Goal: Task Accomplishment & Management: Manage account settings

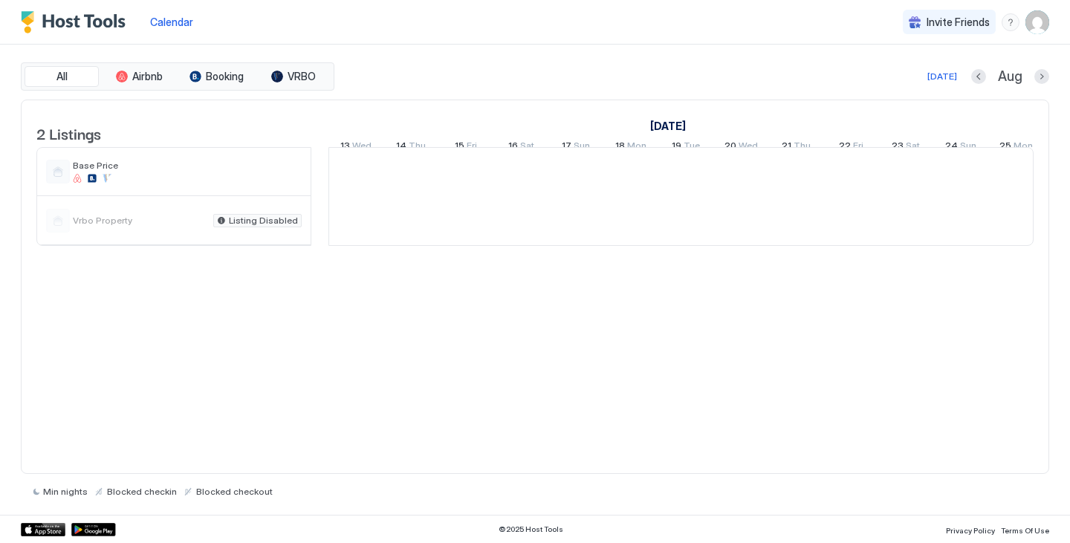
scroll to position [0, 826]
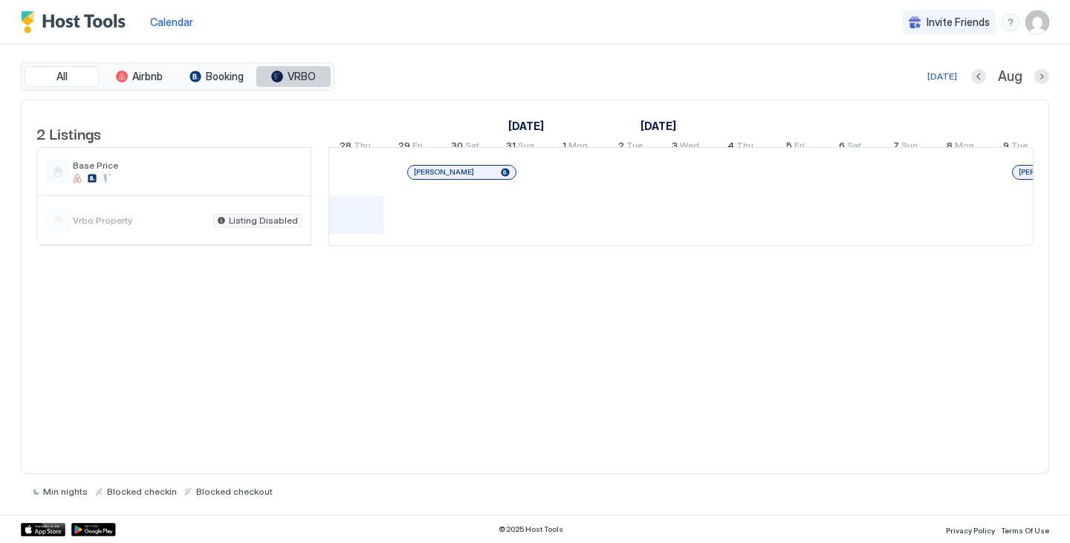
click at [277, 76] on div "tab-group" at bounding box center [277, 77] width 12 height 12
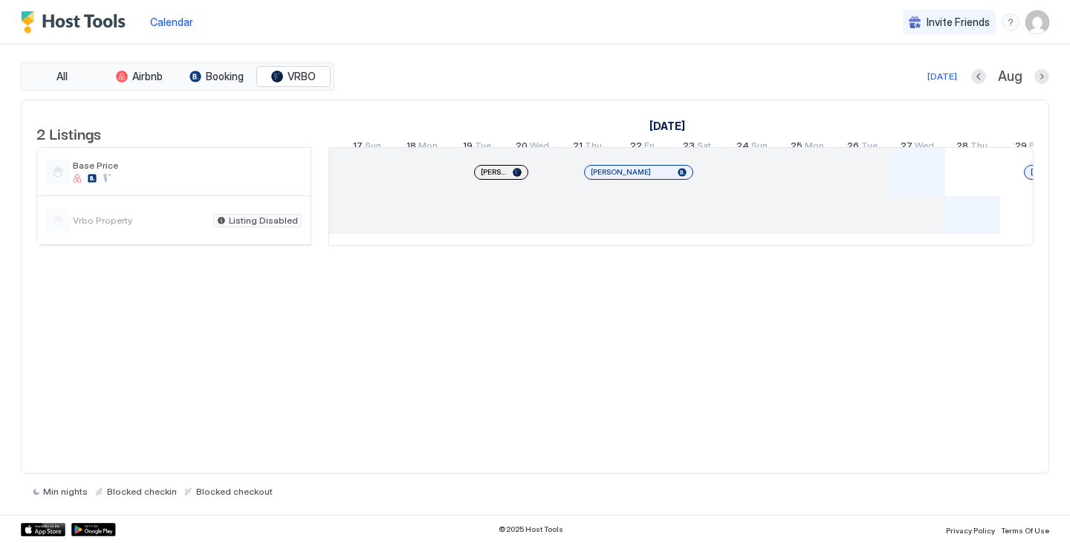
click at [499, 177] on span "[PERSON_NAME]" at bounding box center [494, 172] width 26 height 10
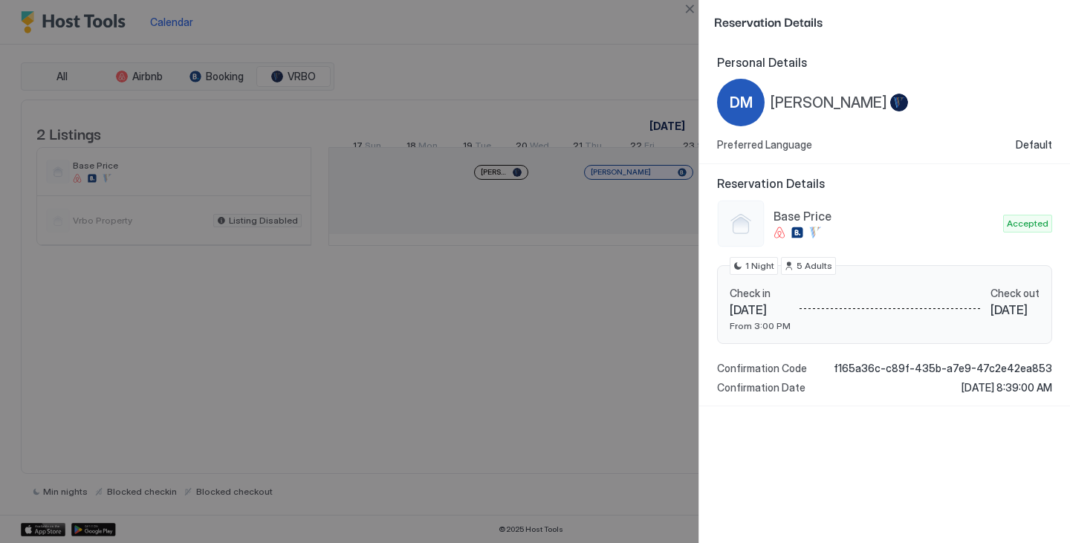
click at [791, 297] on span "Check in" at bounding box center [760, 293] width 61 height 13
click at [738, 103] on span "DM" at bounding box center [741, 102] width 23 height 22
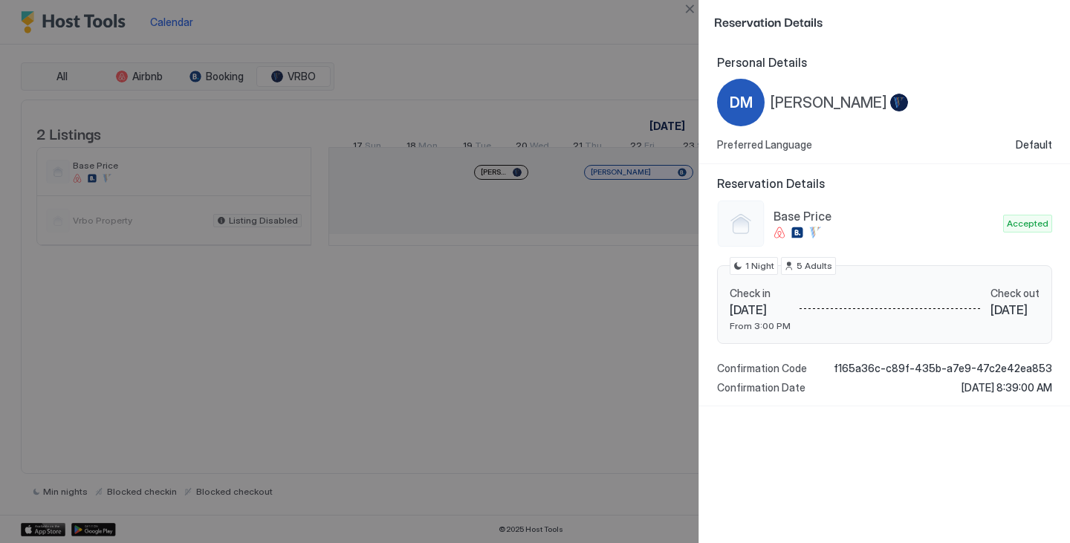
click at [749, 221] on div at bounding box center [741, 224] width 48 height 48
click at [928, 325] on div at bounding box center [891, 309] width 200 height 45
click at [890, 100] on div at bounding box center [899, 103] width 18 height 19
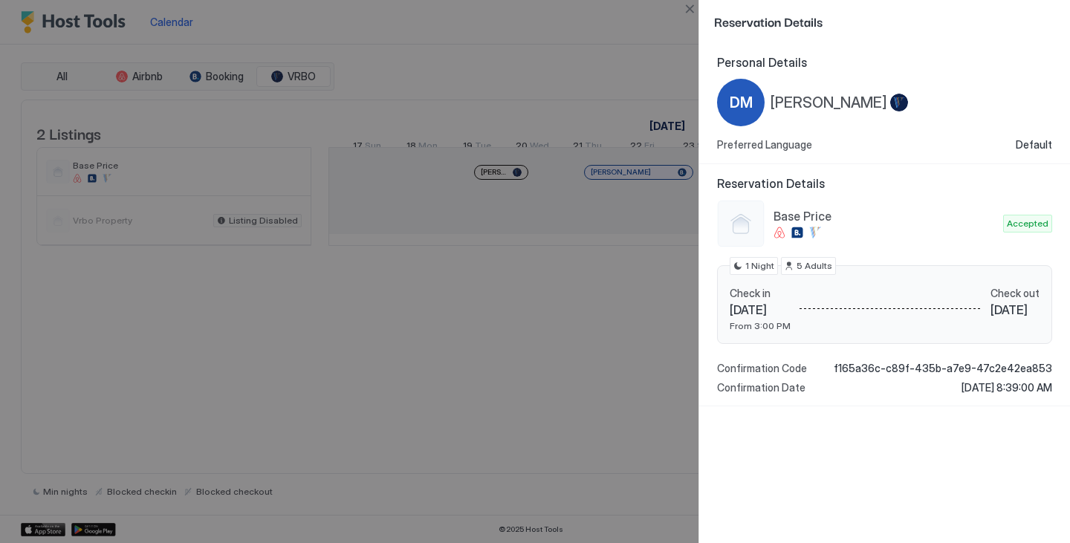
click at [642, 74] on div at bounding box center [535, 271] width 1070 height 543
click at [774, 103] on span "[PERSON_NAME]" at bounding box center [829, 103] width 117 height 19
click at [727, 83] on div "DM" at bounding box center [741, 103] width 48 height 48
click at [688, 4] on button "Close" at bounding box center [690, 9] width 18 height 18
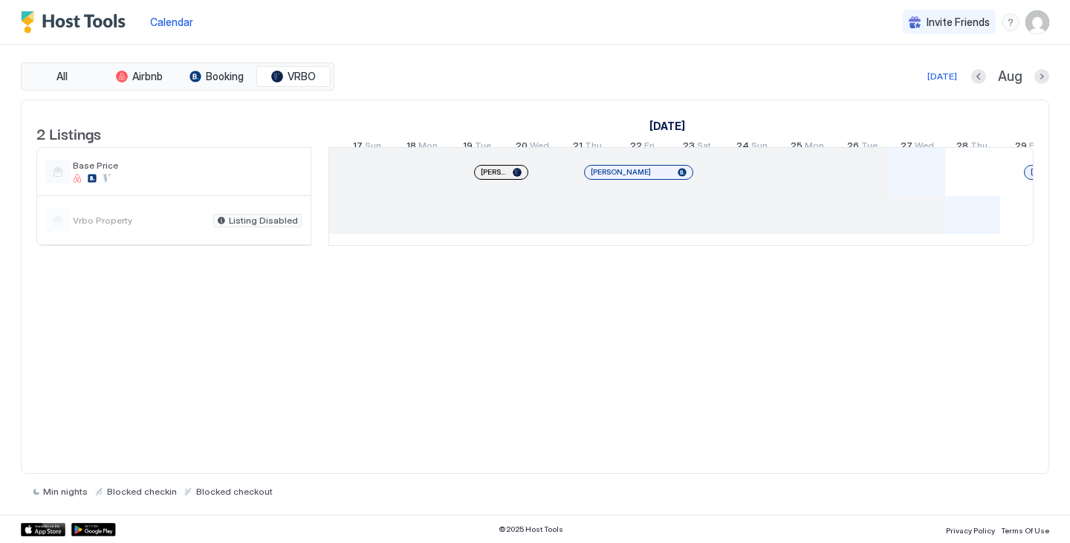
click at [63, 22] on img "Host Tools Logo" at bounding box center [76, 22] width 111 height 22
click at [293, 74] on span "VRBO" at bounding box center [302, 76] width 28 height 13
drag, startPoint x: 1009, startPoint y: 26, endPoint x: 1039, endPoint y: 22, distance: 30.7
click at [1039, 22] on div "Invite Friends MV" at bounding box center [976, 22] width 146 height 44
click at [1039, 22] on img "User profile" at bounding box center [1038, 22] width 24 height 24
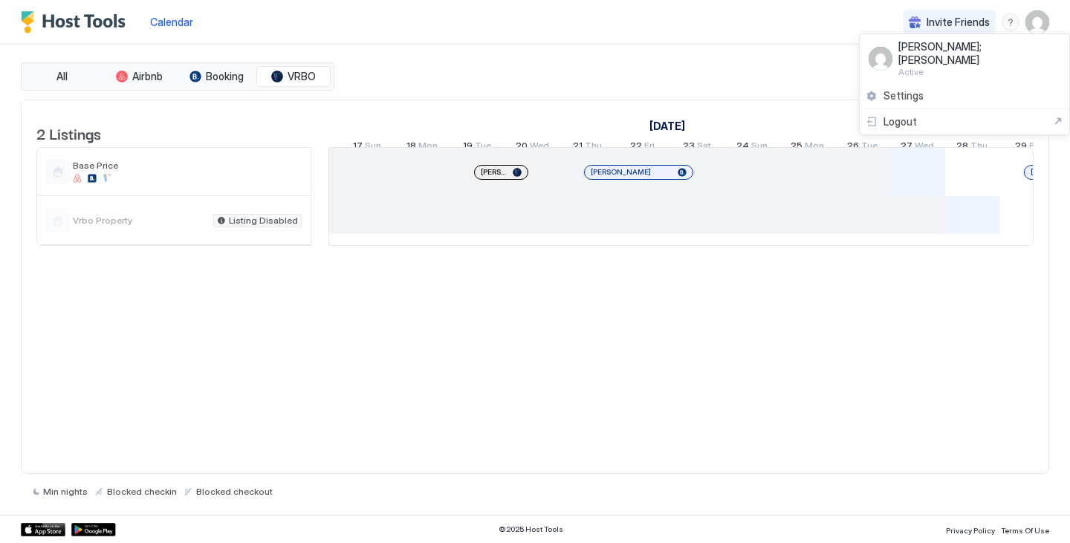
click at [1035, 19] on div at bounding box center [535, 271] width 1070 height 543
click at [1035, 23] on img "User profile" at bounding box center [1038, 22] width 24 height 24
click at [944, 115] on div "Logout" at bounding box center [965, 121] width 198 height 13
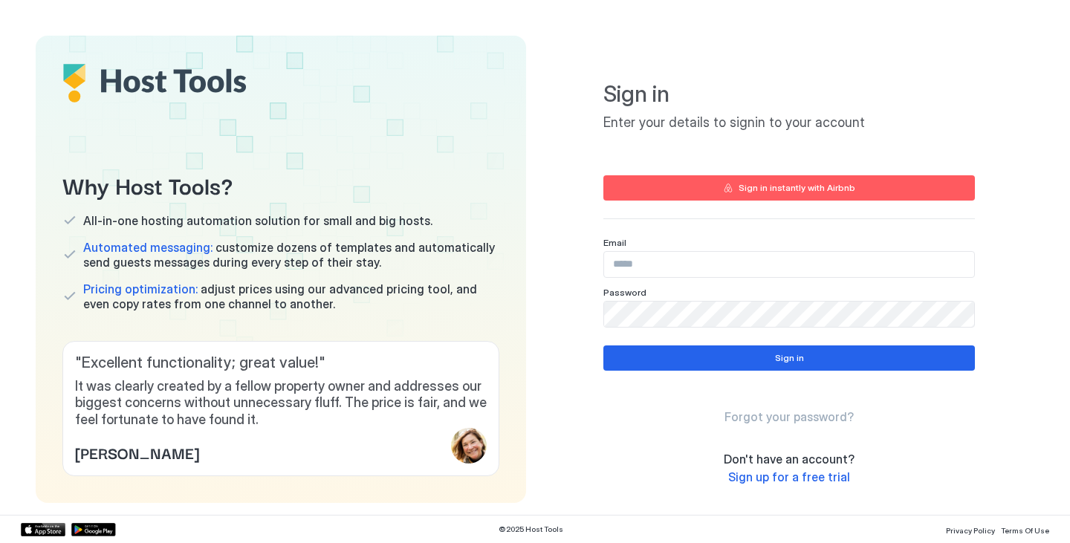
type input "**********"
click at [756, 269] on input "**********" at bounding box center [789, 264] width 370 height 25
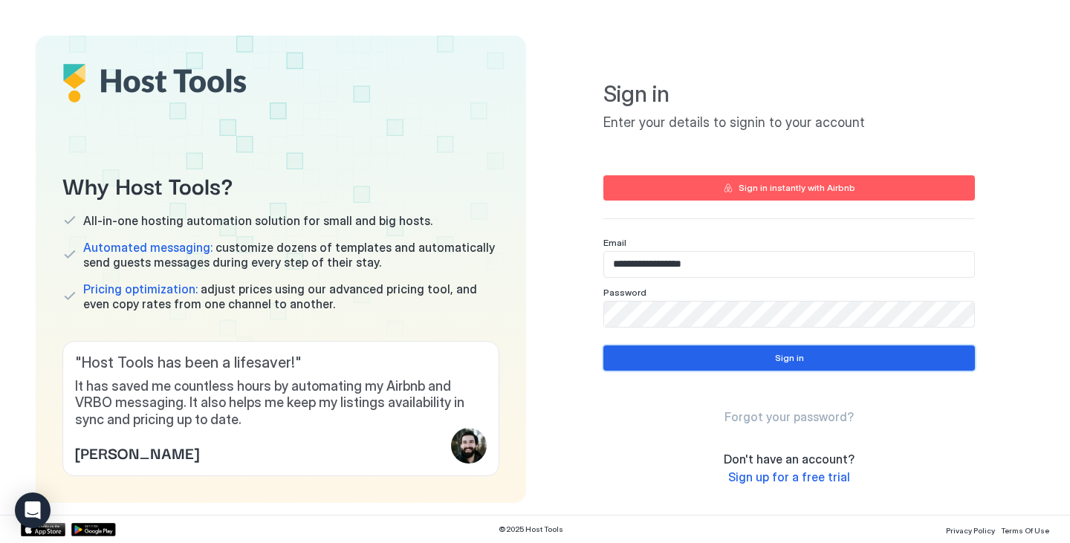
click at [753, 363] on button "Sign in" at bounding box center [790, 358] width 372 height 25
